Goal: Information Seeking & Learning: Compare options

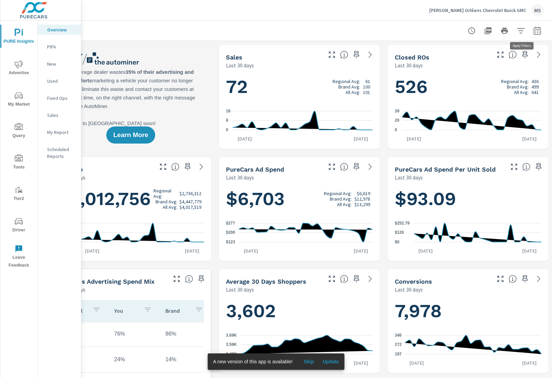
scroll to position [0, 34]
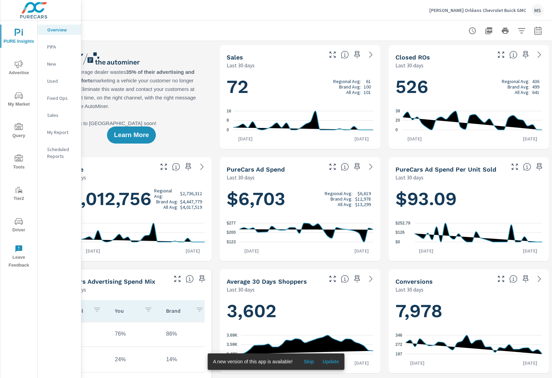
click at [488, 32] on button "button" at bounding box center [538, 31] width 14 height 14
select select "Last 30 days"
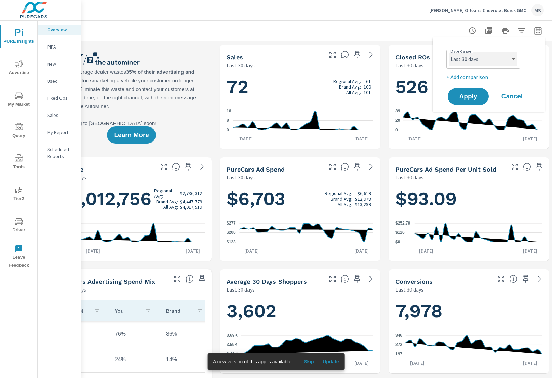
click at [457, 59] on select "Custom [DATE] Last week Last 7 days Last 14 days Last 30 days Last 45 days Last…" at bounding box center [483, 59] width 68 height 14
click at [464, 98] on span "Apply" at bounding box center [468, 96] width 28 height 6
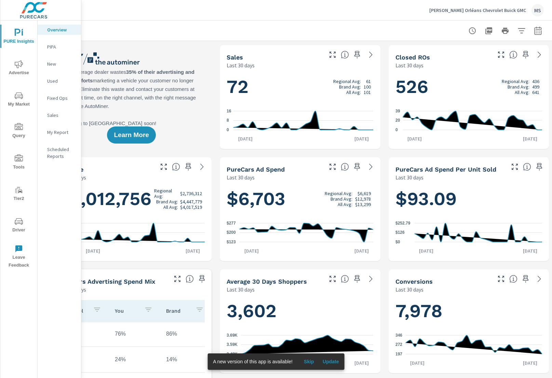
click at [14, 61] on span "Advertise" at bounding box center [18, 68] width 33 height 17
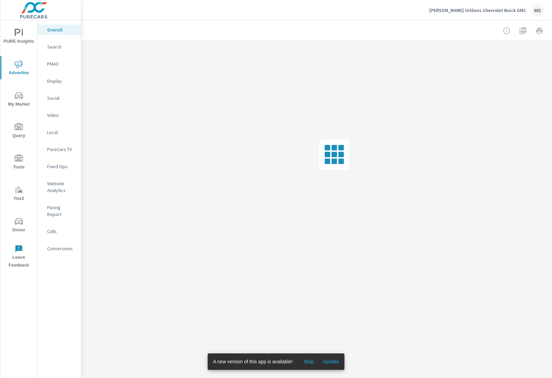
click at [22, 36] on icon "nav menu" at bounding box center [19, 33] width 8 height 8
click at [58, 124] on nav "Overview PIPA New Used Fixed Ops Sales My Report Scheduled Reports" at bounding box center [59, 95] width 43 height 150
click at [57, 130] on p "My Report" at bounding box center [61, 132] width 28 height 7
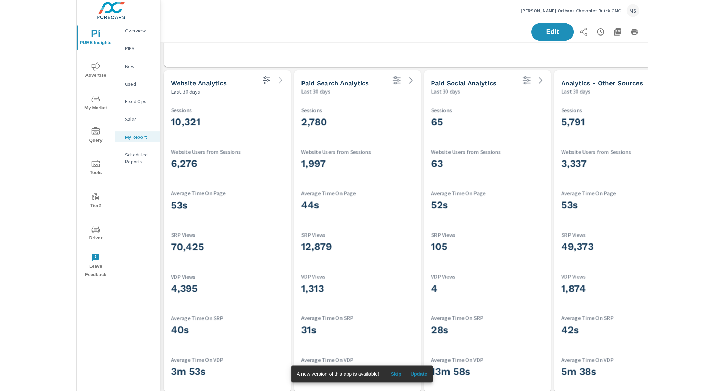
scroll to position [80, 0]
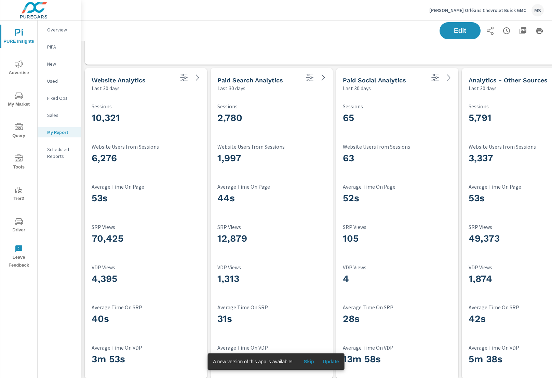
click at [22, 70] on span "Advertise" at bounding box center [18, 68] width 33 height 17
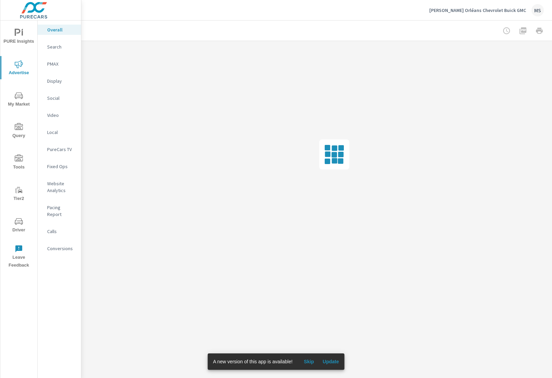
click at [50, 95] on p "Social" at bounding box center [61, 98] width 28 height 7
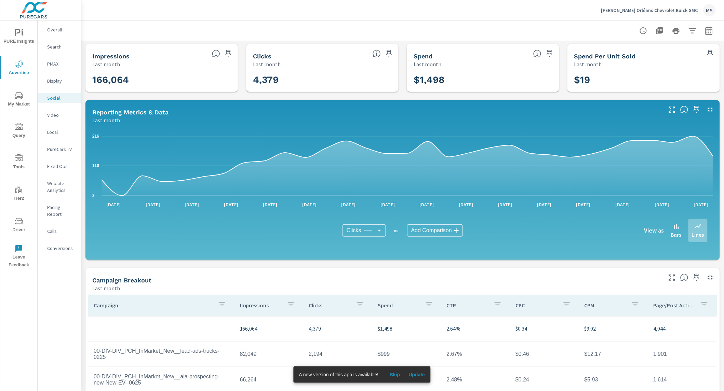
scroll to position [2, 0]
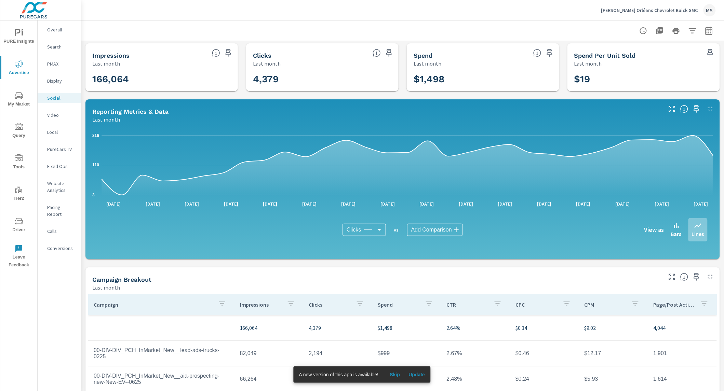
click at [52, 47] on p "Search" at bounding box center [61, 46] width 28 height 7
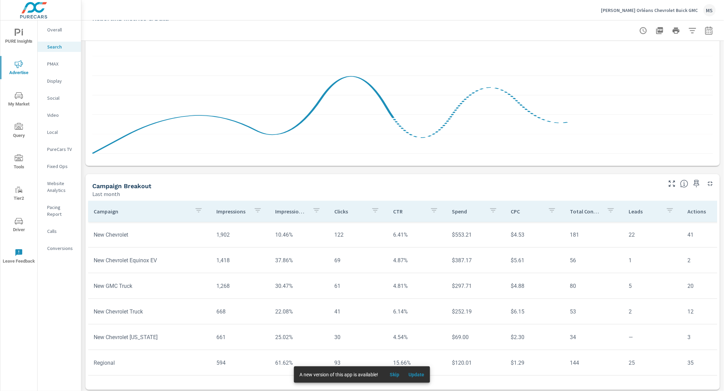
scroll to position [378, 0]
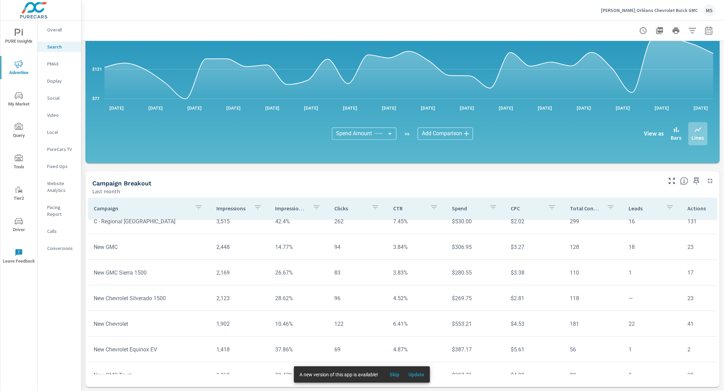
scroll to position [59, 0]
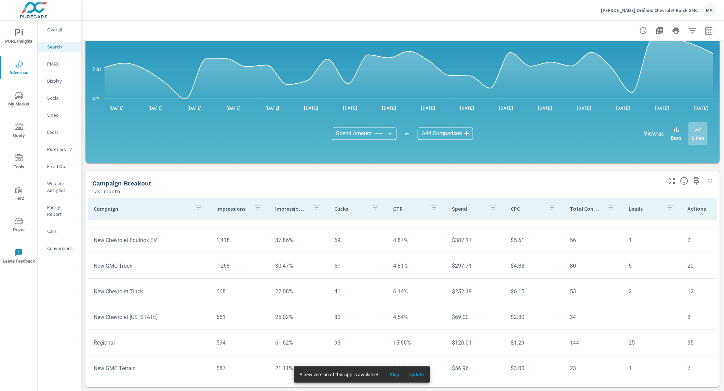
scroll to position [173, 0]
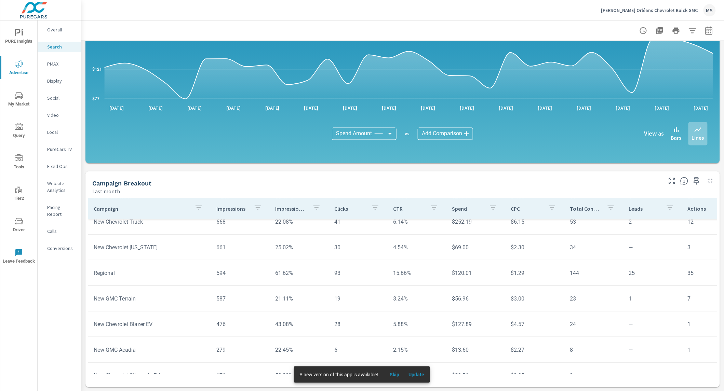
scroll to position [255, 0]
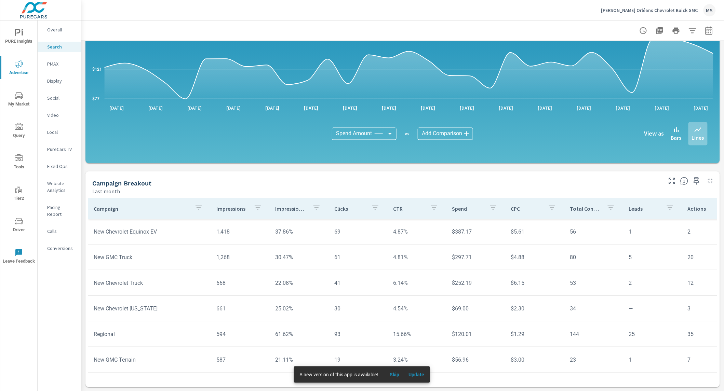
scroll to position [178, 0]
click at [57, 66] on p "PMAX" at bounding box center [61, 63] width 28 height 7
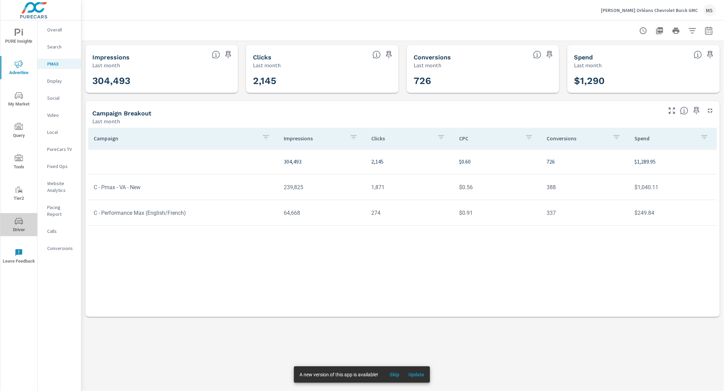
click at [19, 222] on icon "nav menu" at bounding box center [19, 221] width 8 height 8
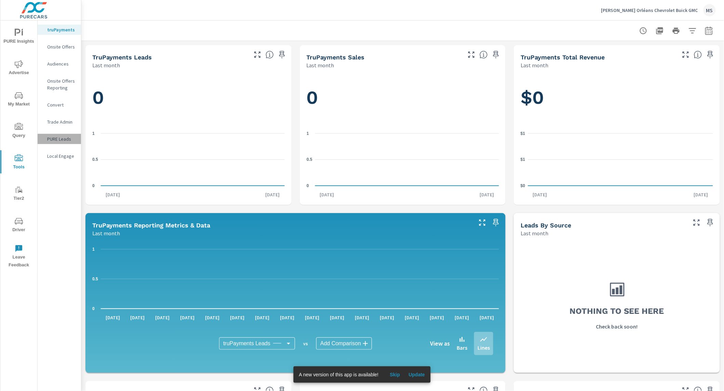
click at [63, 142] on p "PURE Leads" at bounding box center [61, 139] width 28 height 7
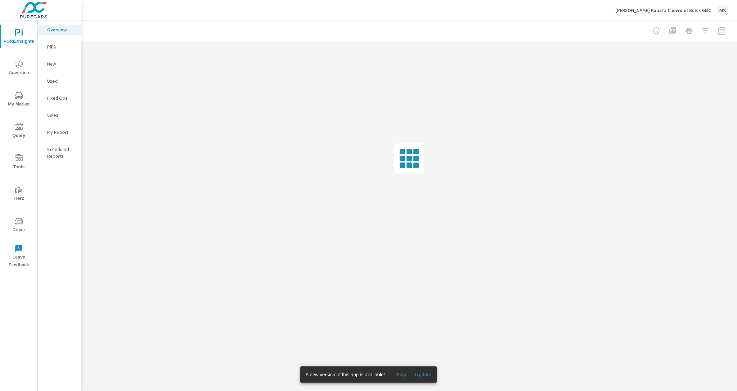
click at [65, 132] on p "My Report" at bounding box center [61, 132] width 28 height 7
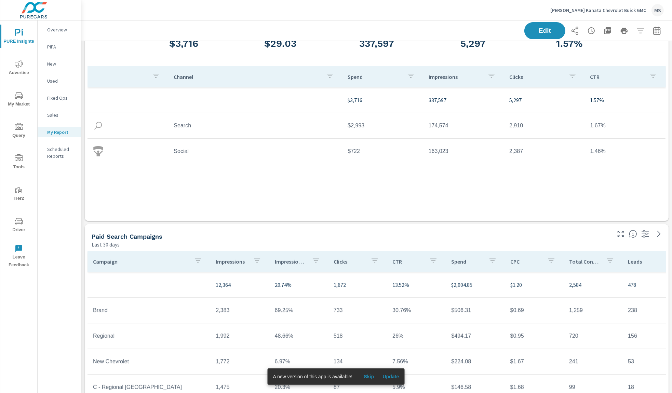
scroll to position [50, 0]
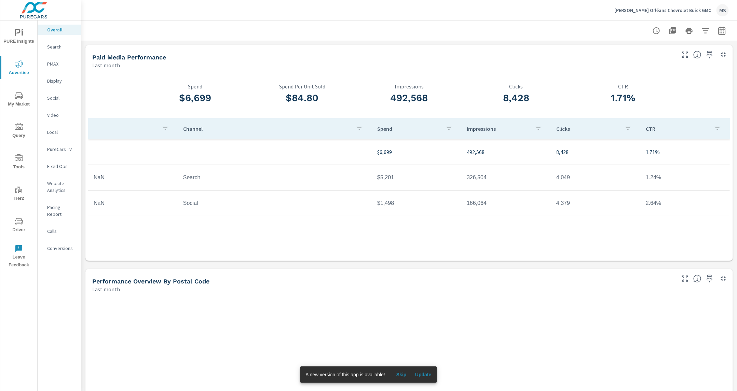
click at [55, 99] on p "Social" at bounding box center [61, 98] width 28 height 7
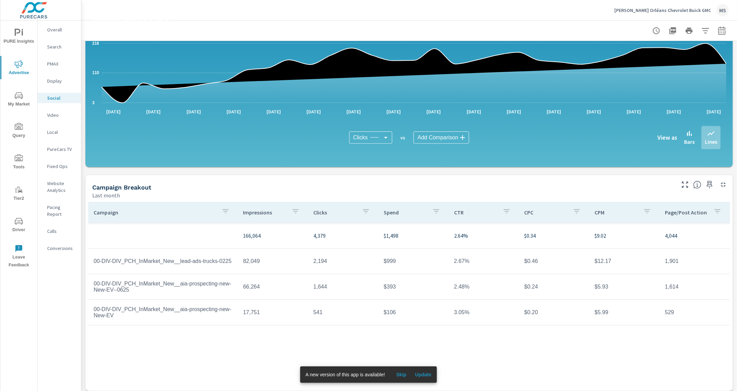
scroll to position [96, 0]
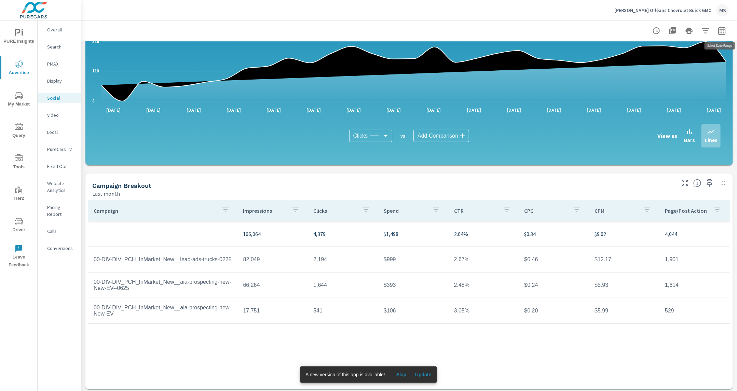
click at [726, 32] on icon "button" at bounding box center [722, 31] width 8 height 8
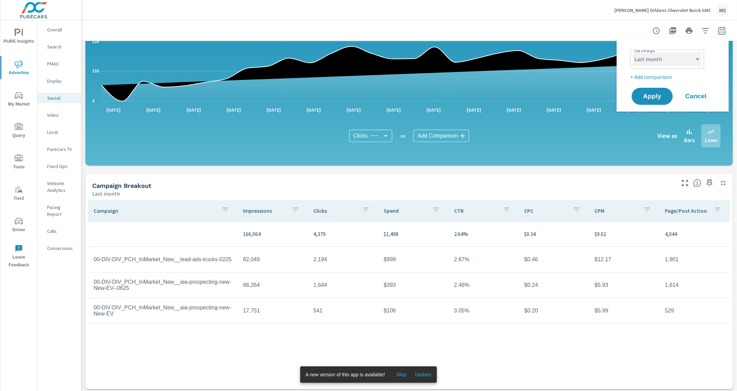
click at [656, 59] on select "Custom [DATE] Last week Last 7 days Last 14 days Last 30 days Last 45 days Last…" at bounding box center [667, 59] width 68 height 14
select select "Month to date"
click at [656, 98] on span "Apply" at bounding box center [652, 96] width 28 height 6
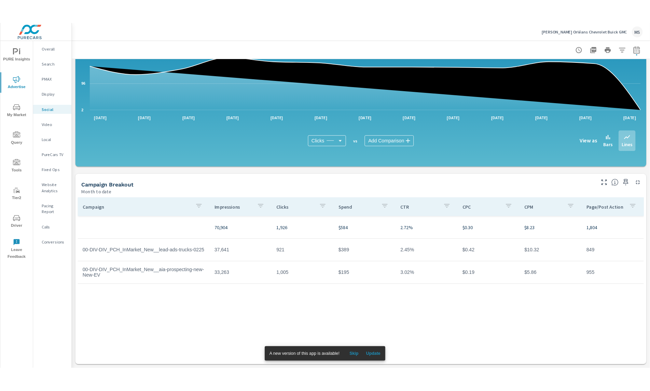
scroll to position [98, 0]
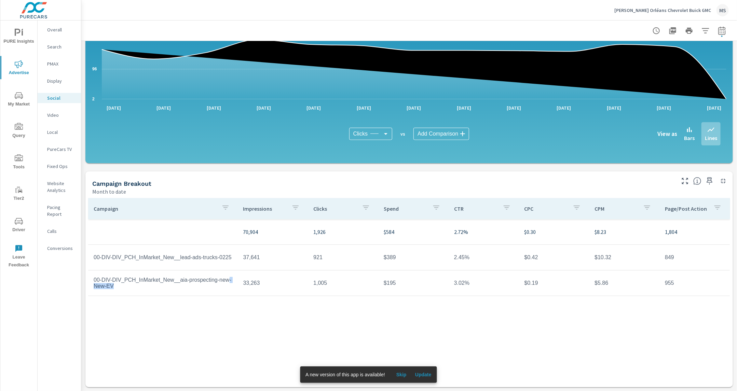
drag, startPoint x: 126, startPoint y: 287, endPoint x: 105, endPoint y: 288, distance: 21.2
click at [105, 288] on td "00-DIV-DIV_PCH_InMarket_New__aia-prospecting-new-New-EV" at bounding box center [163, 283] width 150 height 23
click at [122, 288] on td "00-DIV-DIV_PCH_InMarket_New__aia-prospecting-new-New-EV" at bounding box center [163, 283] width 150 height 23
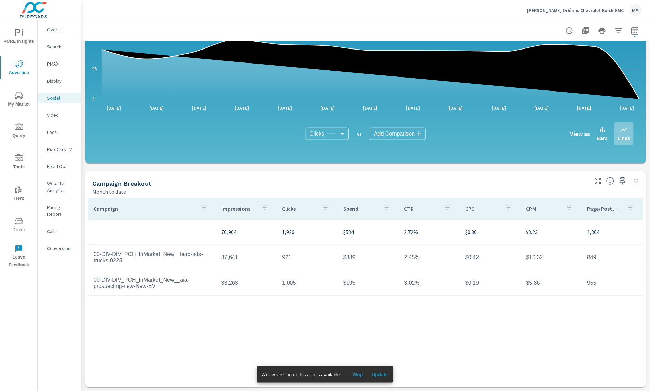
click at [288, 286] on td "1,005" at bounding box center [307, 283] width 61 height 17
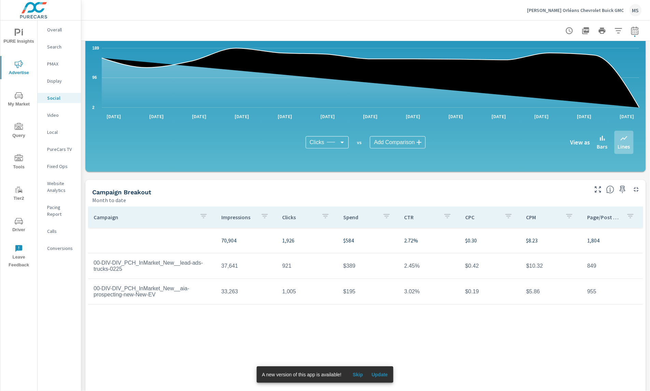
scroll to position [0, 0]
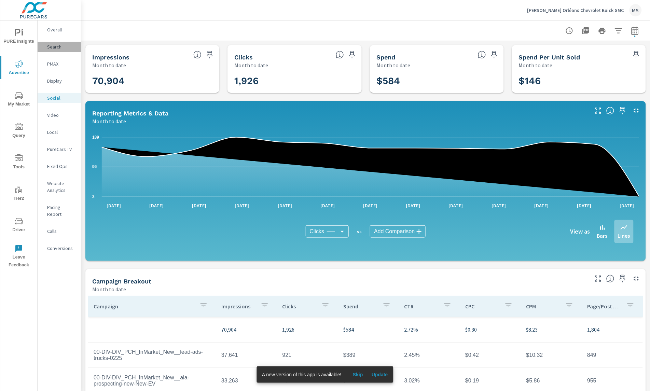
click at [56, 49] on p "Search" at bounding box center [61, 46] width 28 height 7
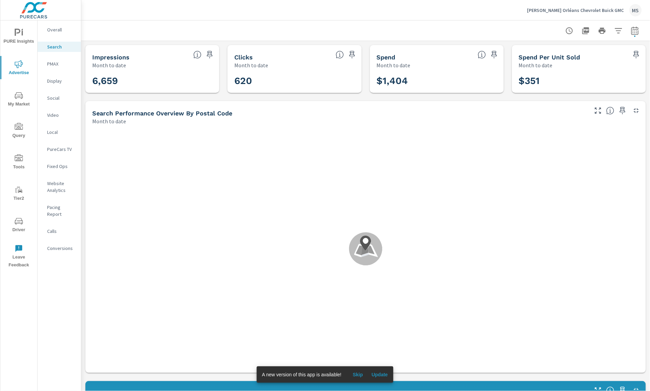
scroll to position [154, 0]
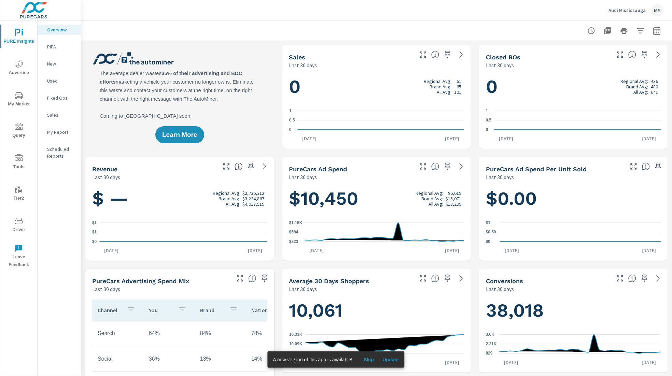
scroll to position [0, 0]
click at [19, 65] on icon "nav menu" at bounding box center [19, 64] width 8 height 8
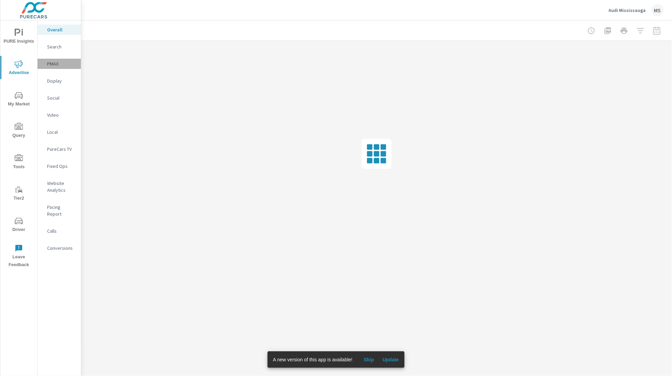
click at [53, 63] on p "PMAX" at bounding box center [61, 63] width 28 height 7
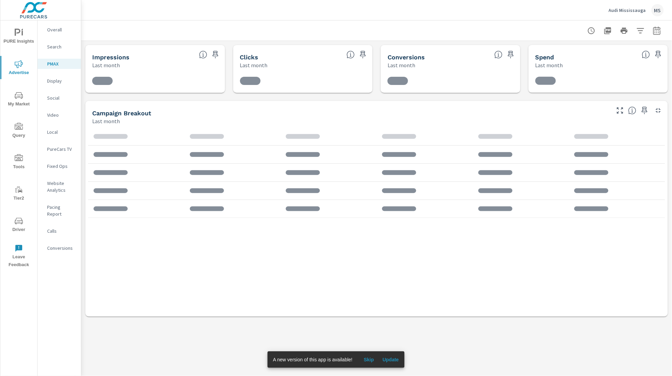
click at [60, 214] on p "Conversions" at bounding box center [61, 248] width 28 height 7
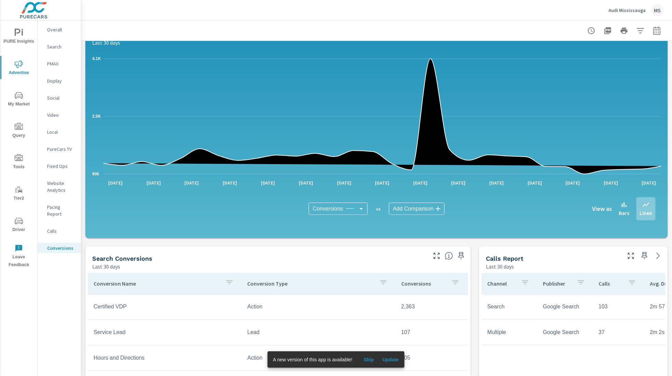
scroll to position [90, 0]
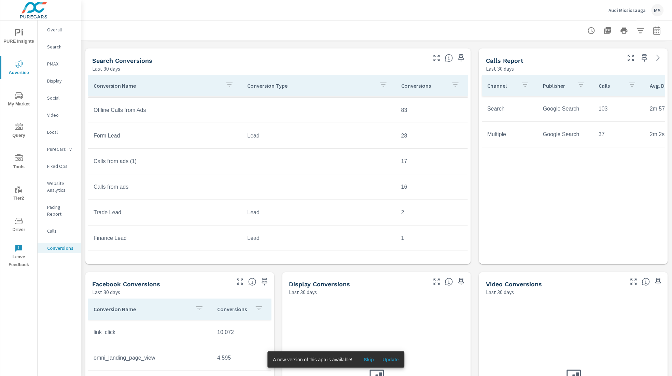
scroll to position [276, 0]
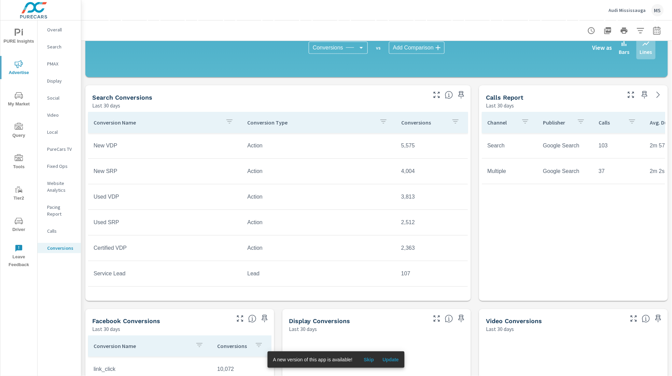
scroll to position [241, 0]
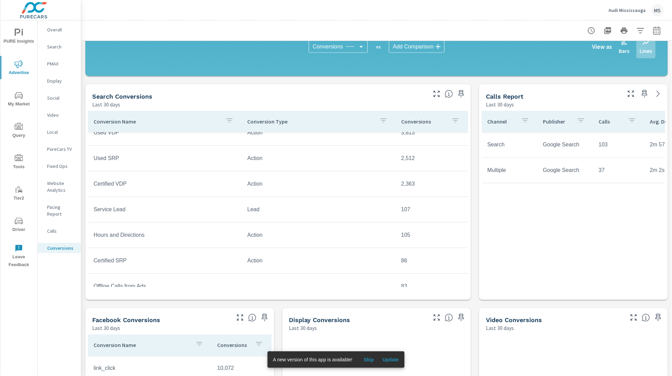
scroll to position [92, 0]
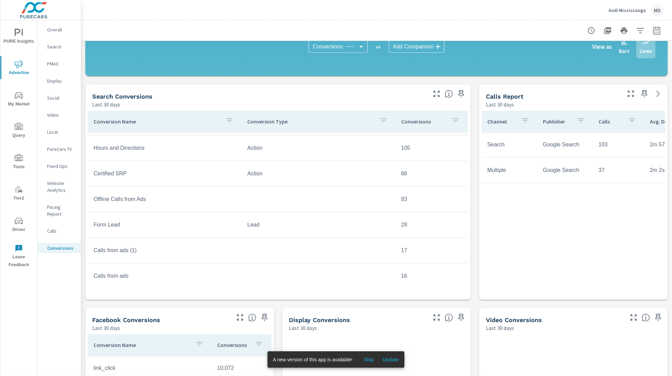
scroll to position [151, 0]
click at [228, 214] on td "Calls from ads" at bounding box center [165, 275] width 154 height 17
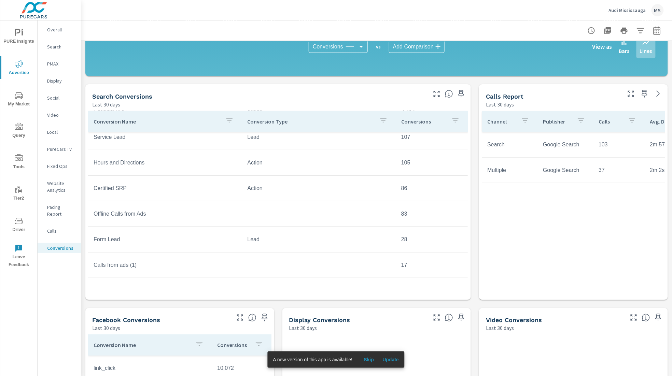
scroll to position [135, 0]
click at [426, 28] on icon "button" at bounding box center [657, 31] width 8 height 8
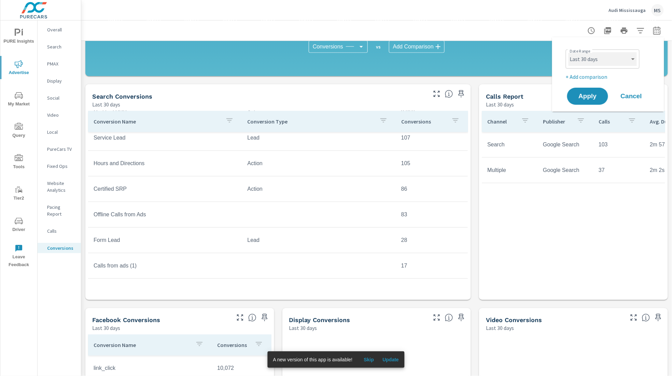
click at [426, 62] on select "Custom Yesterday Last week Last 7 days Last 14 days Last 30 days Last 45 days L…" at bounding box center [603, 59] width 68 height 14
select select "Last month"
click at [426, 77] on p "+ Add comparison" at bounding box center [609, 77] width 87 height 8
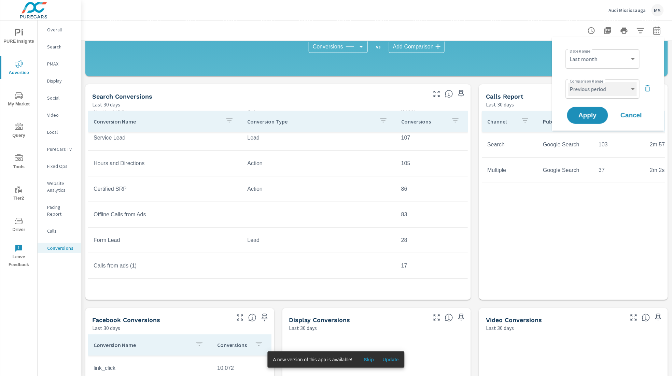
click at [426, 90] on select "Custom Previous period Previous month Previous year" at bounding box center [603, 89] width 68 height 14
select select "Previous month"
click at [426, 116] on span "Apply" at bounding box center [588, 115] width 28 height 6
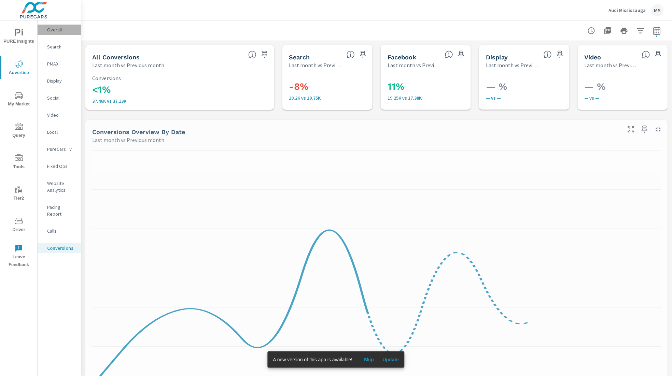
click at [52, 29] on p "Overall" at bounding box center [61, 29] width 28 height 7
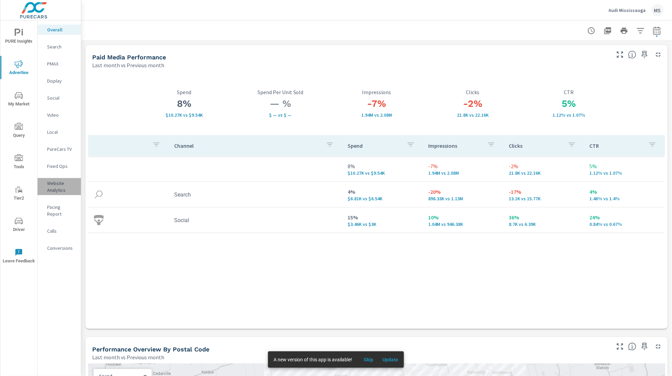
click at [52, 185] on p "Website Analytics" at bounding box center [61, 187] width 28 height 14
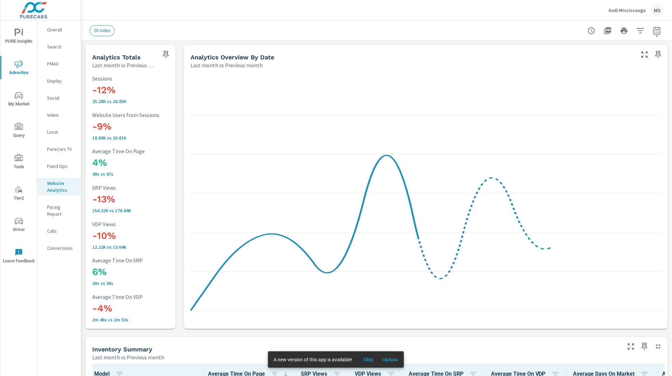
scroll to position [613, 0]
click at [59, 42] on div "Search" at bounding box center [59, 47] width 43 height 10
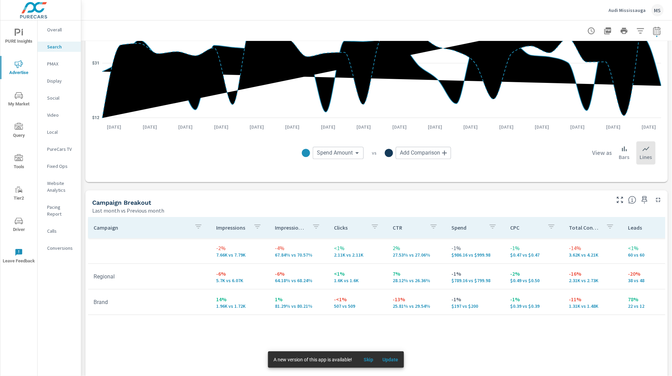
scroll to position [520, 0]
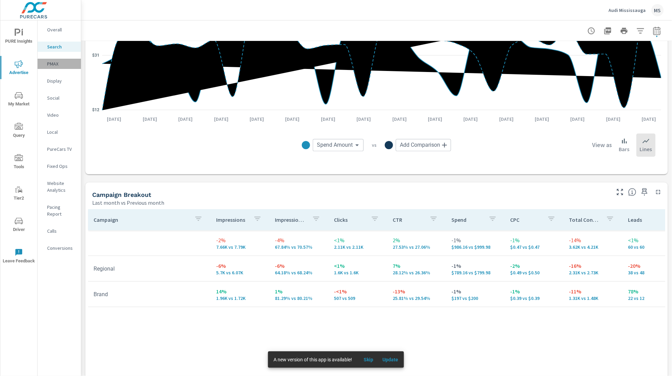
click at [56, 65] on p "PMAX" at bounding box center [61, 63] width 28 height 7
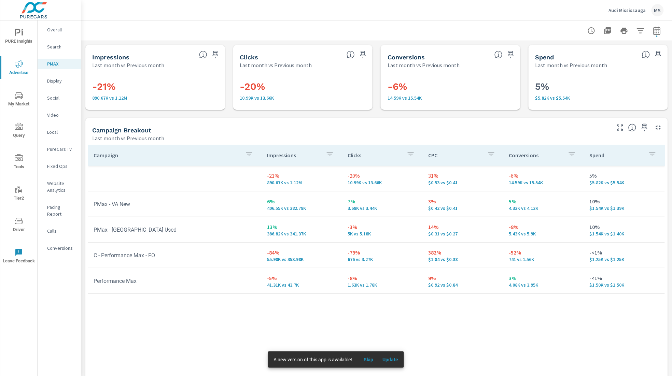
click at [54, 98] on p "Social" at bounding box center [61, 98] width 28 height 7
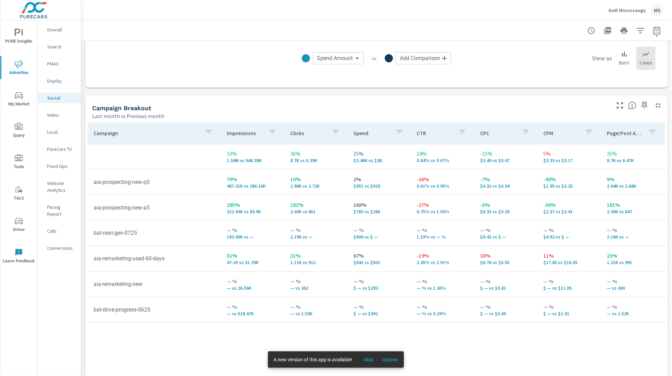
scroll to position [249, 0]
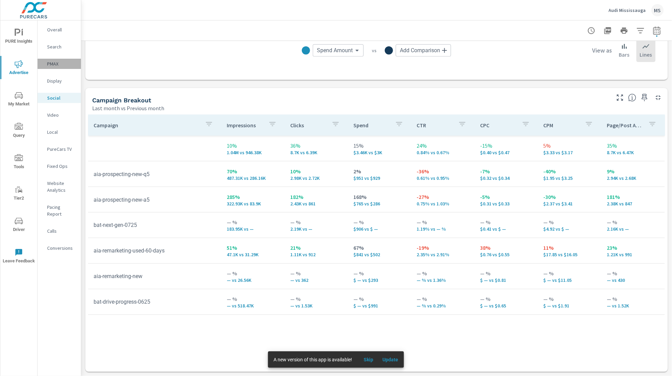
click at [58, 59] on div "PMAX" at bounding box center [59, 64] width 43 height 10
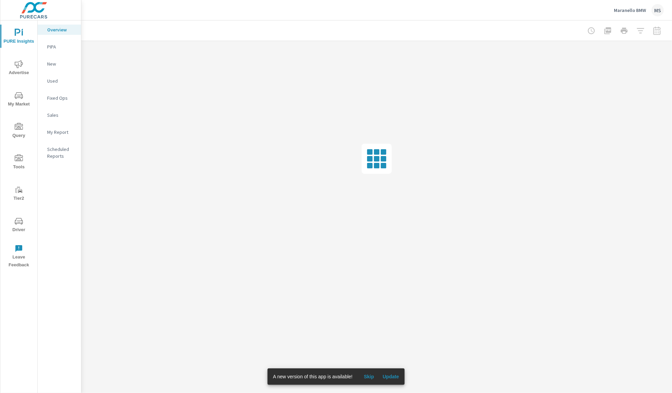
click at [22, 223] on icon "nav menu" at bounding box center [19, 221] width 8 height 6
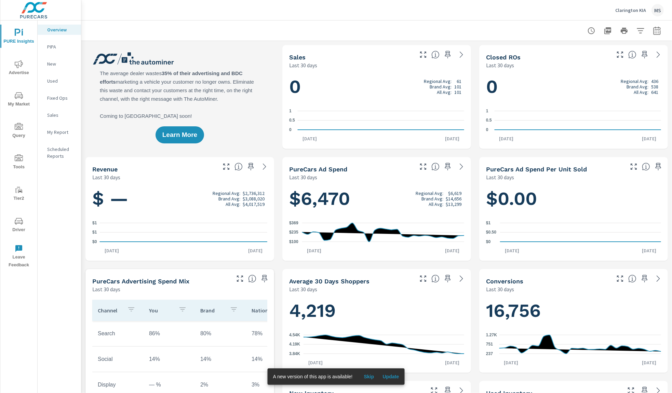
scroll to position [0, 0]
click at [13, 63] on span "Advertise" at bounding box center [18, 68] width 33 height 17
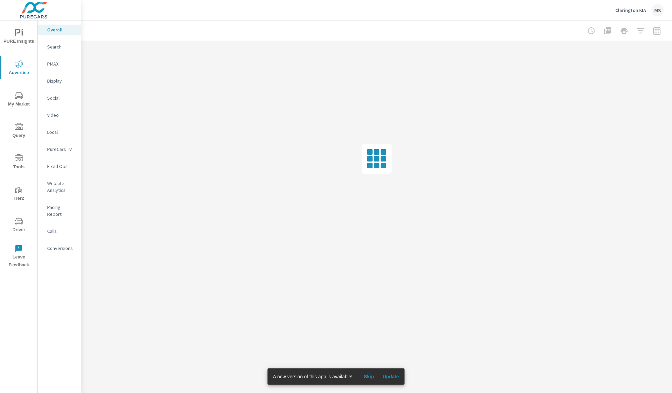
click at [48, 188] on p "Website Analytics" at bounding box center [61, 187] width 28 height 14
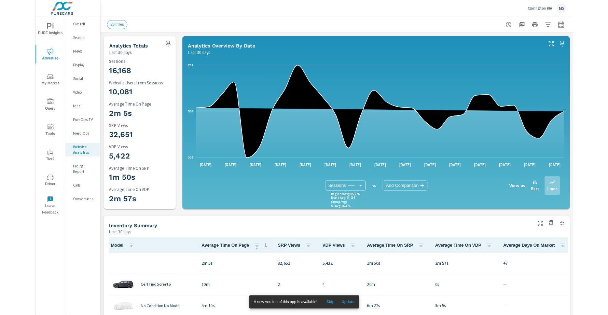
scroll to position [0, 0]
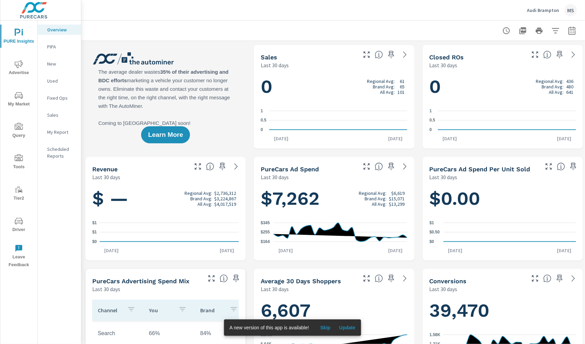
scroll to position [0, 0]
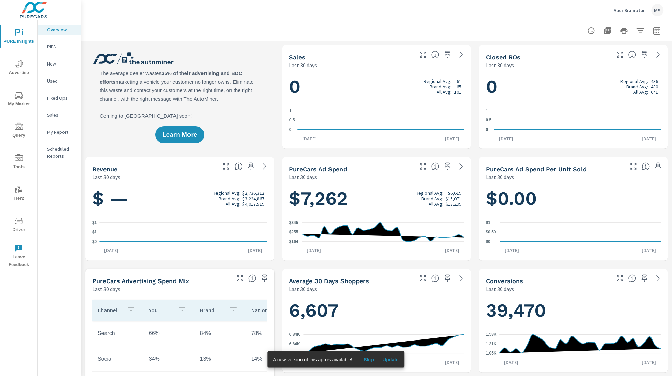
scroll to position [0, 0]
click at [662, 31] on button "button" at bounding box center [657, 31] width 14 height 14
click at [600, 57] on select "Custom [DATE] Last week Last 7 days Last 14 days Last 30 days Last 45 days Last…" at bounding box center [603, 59] width 68 height 14
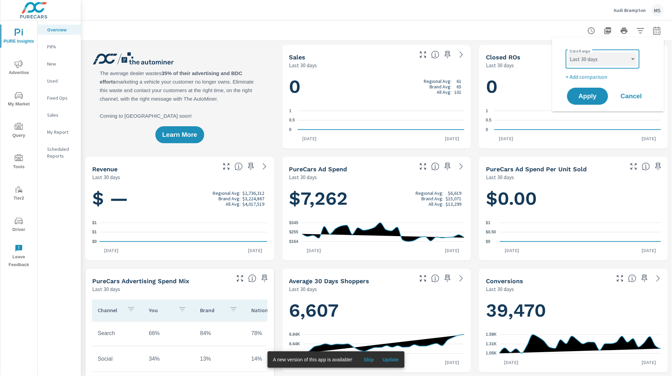
select select "Last month"
click at [580, 73] on p "+ Add comparison" at bounding box center [609, 77] width 87 height 8
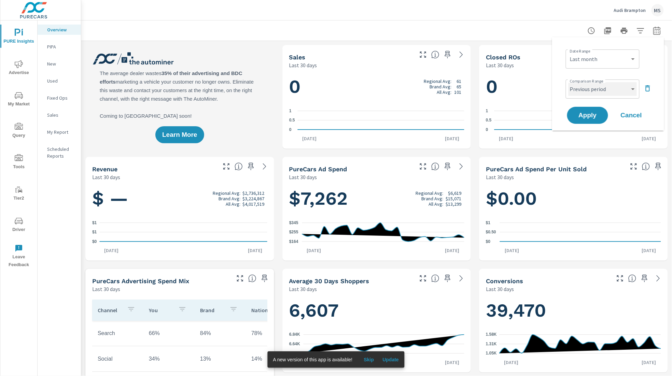
click at [582, 88] on select "Custom Previous period Previous month Previous year" at bounding box center [603, 89] width 68 height 14
select select "Previous month"
click at [587, 116] on span "Apply" at bounding box center [588, 115] width 28 height 6
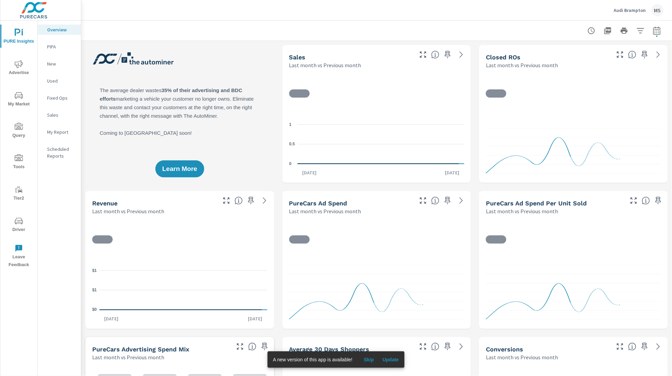
scroll to position [0, 0]
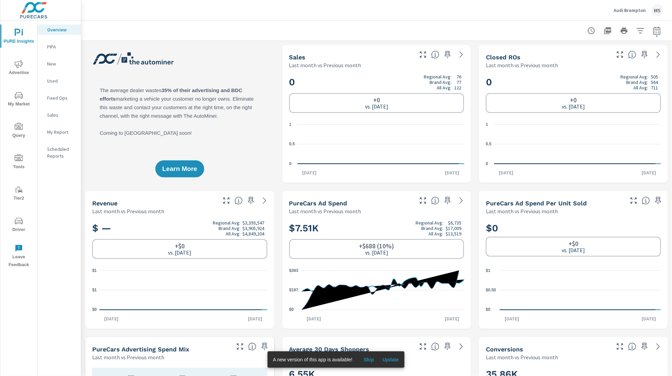
click at [15, 66] on icon "nav menu" at bounding box center [19, 64] width 8 height 8
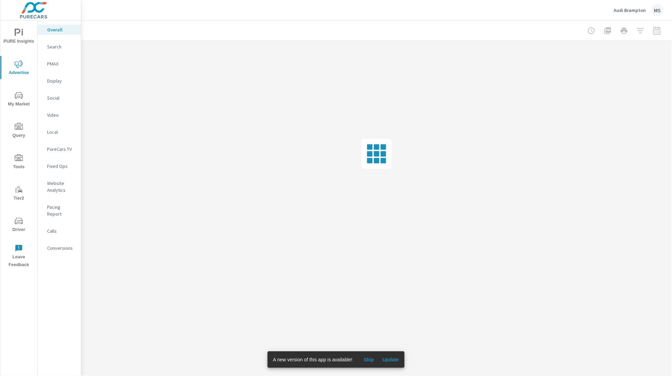
click at [50, 31] on p "Overall" at bounding box center [61, 29] width 28 height 7
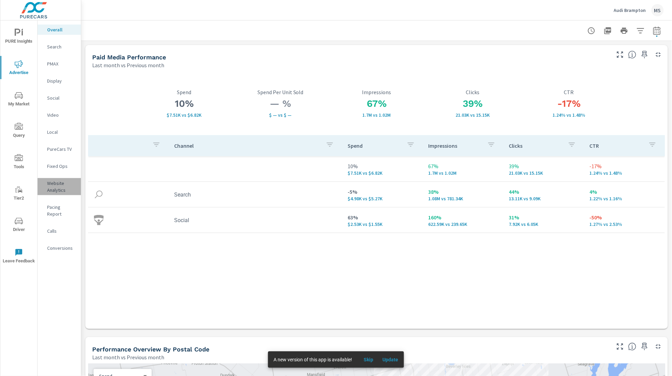
click at [58, 186] on p "Website Analytics" at bounding box center [61, 187] width 28 height 14
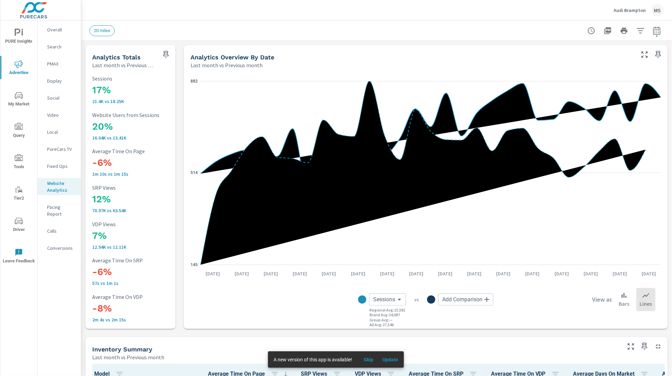
scroll to position [0, 0]
click at [53, 50] on p "Search" at bounding box center [61, 46] width 28 height 7
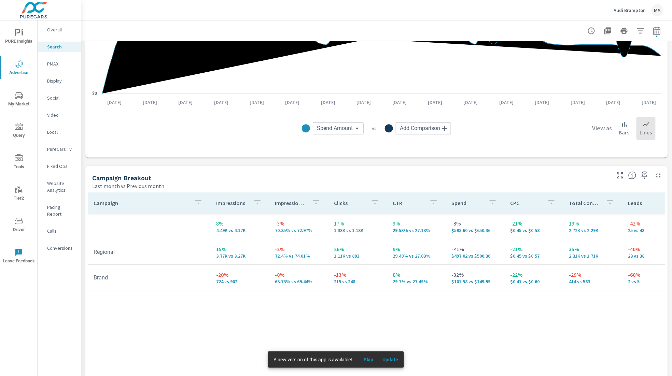
scroll to position [535, 0]
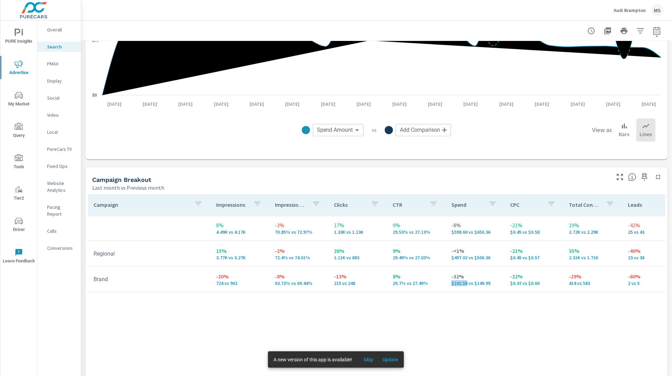
drag, startPoint x: 462, startPoint y: 284, endPoint x: 444, endPoint y: 284, distance: 17.8
click at [446, 284] on td "-32% $101.58 vs $149.99" at bounding box center [475, 279] width 59 height 25
click at [238, 307] on div "Campaign Impressions Impression Share Clicks CTR Spend CPC Total Conversions Le…" at bounding box center [376, 316] width 577 height 245
click at [55, 61] on p "PMAX" at bounding box center [61, 63] width 28 height 7
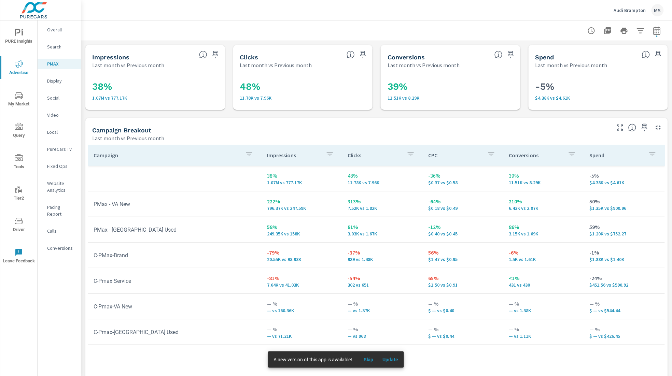
click at [61, 93] on div "Social" at bounding box center [59, 98] width 43 height 10
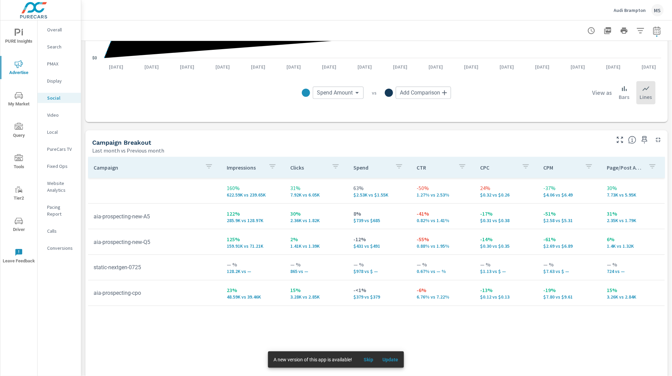
scroll to position [212, 0]
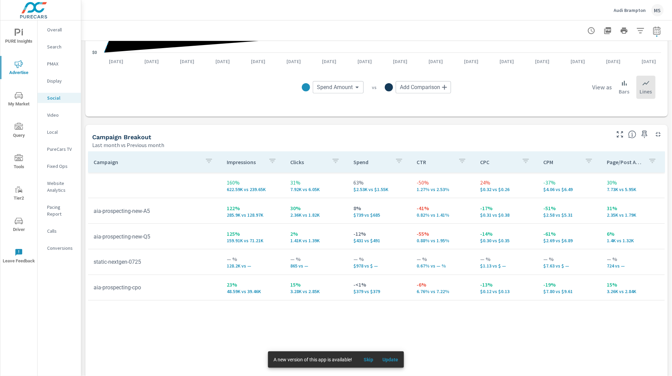
click at [103, 296] on td "aia-prospecting-cpo" at bounding box center [154, 287] width 133 height 17
drag, startPoint x: 492, startPoint y: 292, endPoint x: 486, endPoint y: 292, distance: 5.8
click at [486, 292] on p "$0.12 vs $0.13" at bounding box center [506, 291] width 53 height 5
